Goal: Check status: Check status

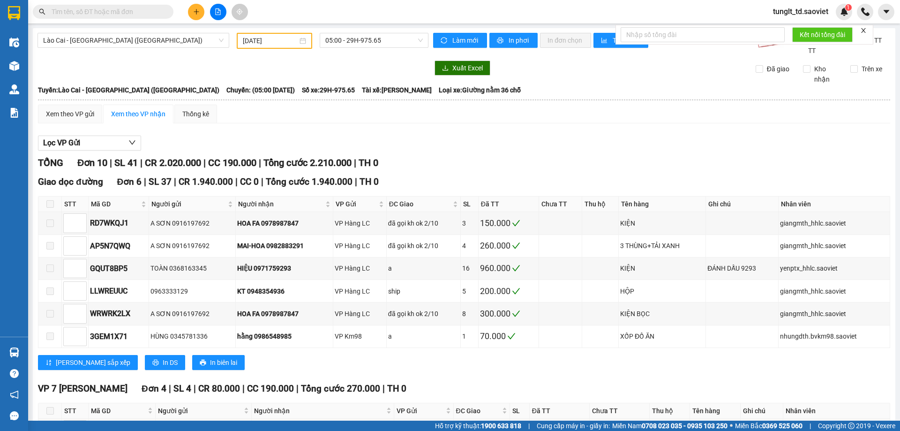
click at [267, 37] on input "[DATE]" at bounding box center [270, 41] width 55 height 10
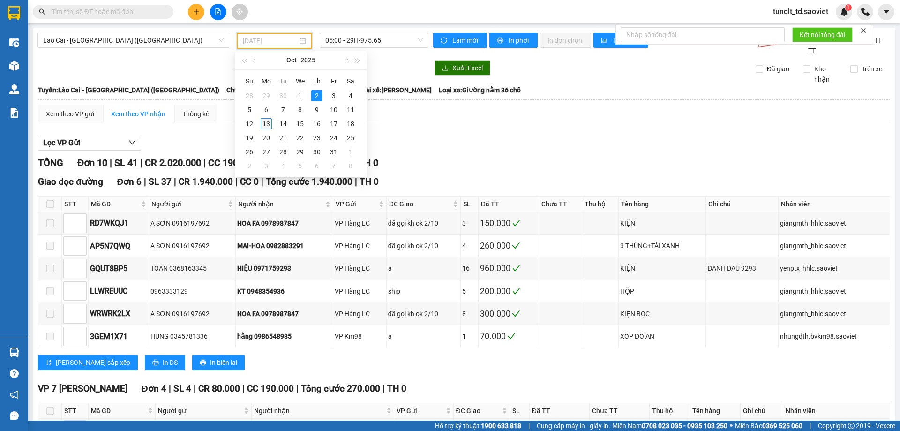
click at [265, 121] on div "13" at bounding box center [266, 123] width 11 height 11
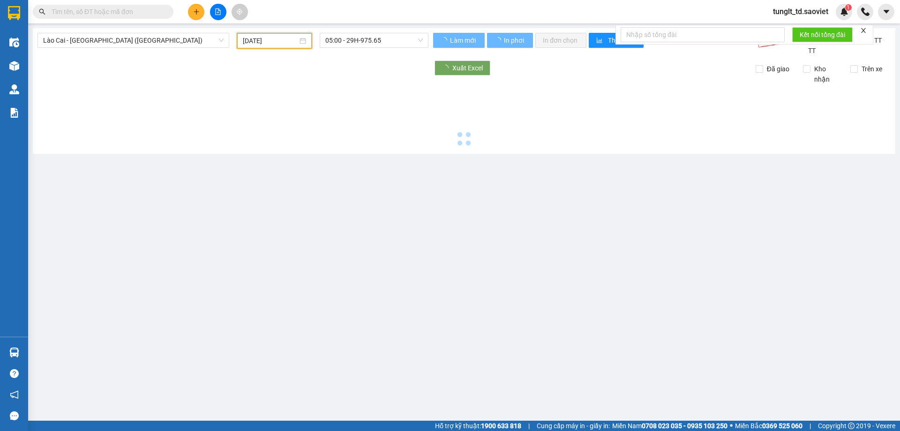
type input "[DATE]"
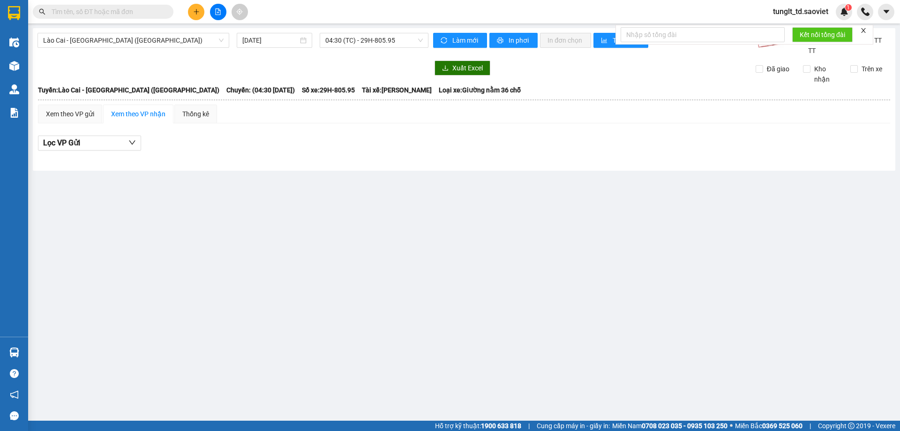
click at [371, 31] on div "[GEOGRAPHIC_DATA] - [GEOGRAPHIC_DATA] (Giường) [DATE] 04:30 (TC) - 29H-805.95 L…" at bounding box center [464, 99] width 862 height 142
click at [378, 37] on span "04:30 (TC) - 29H-805.95" at bounding box center [373, 40] width 97 height 14
click at [118, 33] on div "Lào Cai - [GEOGRAPHIC_DATA] ([GEOGRAPHIC_DATA])" at bounding box center [133, 40] width 192 height 15
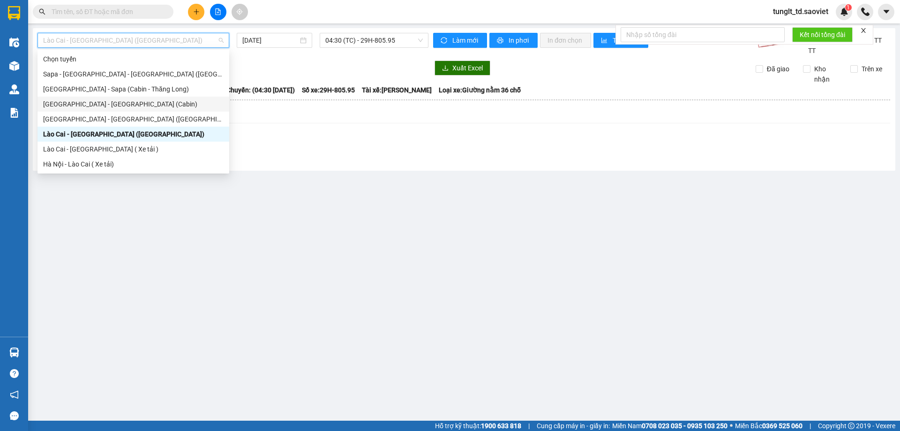
scroll to position [47, 0]
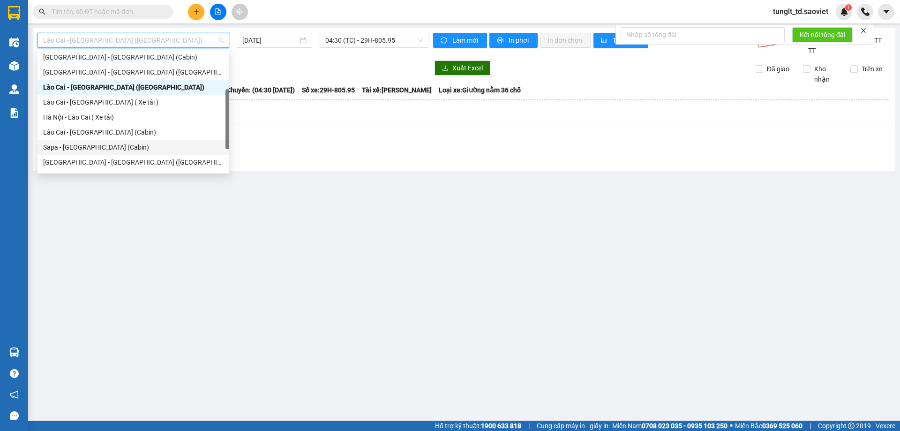
click at [93, 146] on div "Sapa - [GEOGRAPHIC_DATA] (Cabin)" at bounding box center [133, 147] width 180 height 10
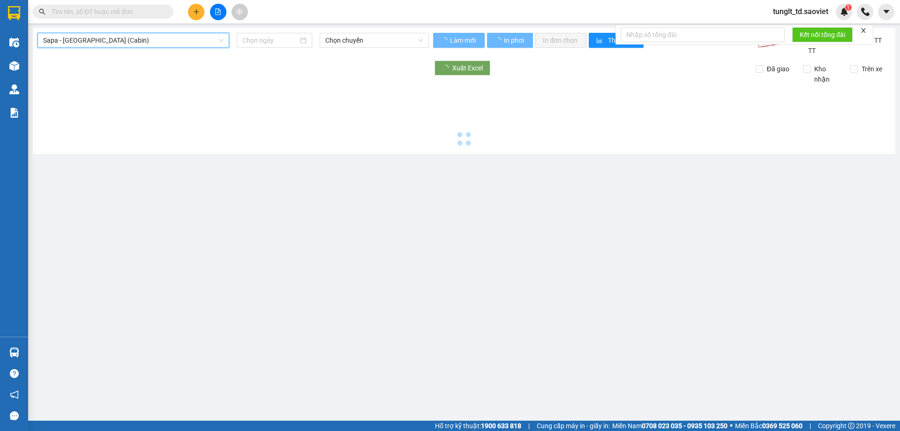
type input "[DATE]"
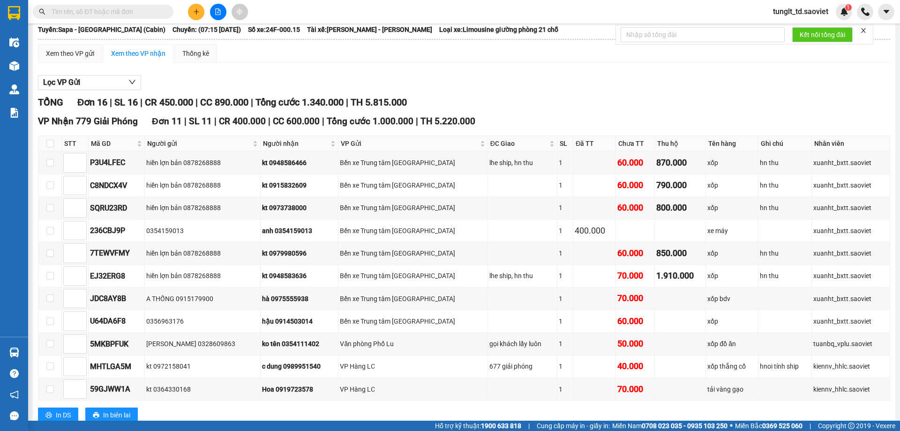
scroll to position [15, 0]
